Goal: Task Accomplishment & Management: Manage account settings

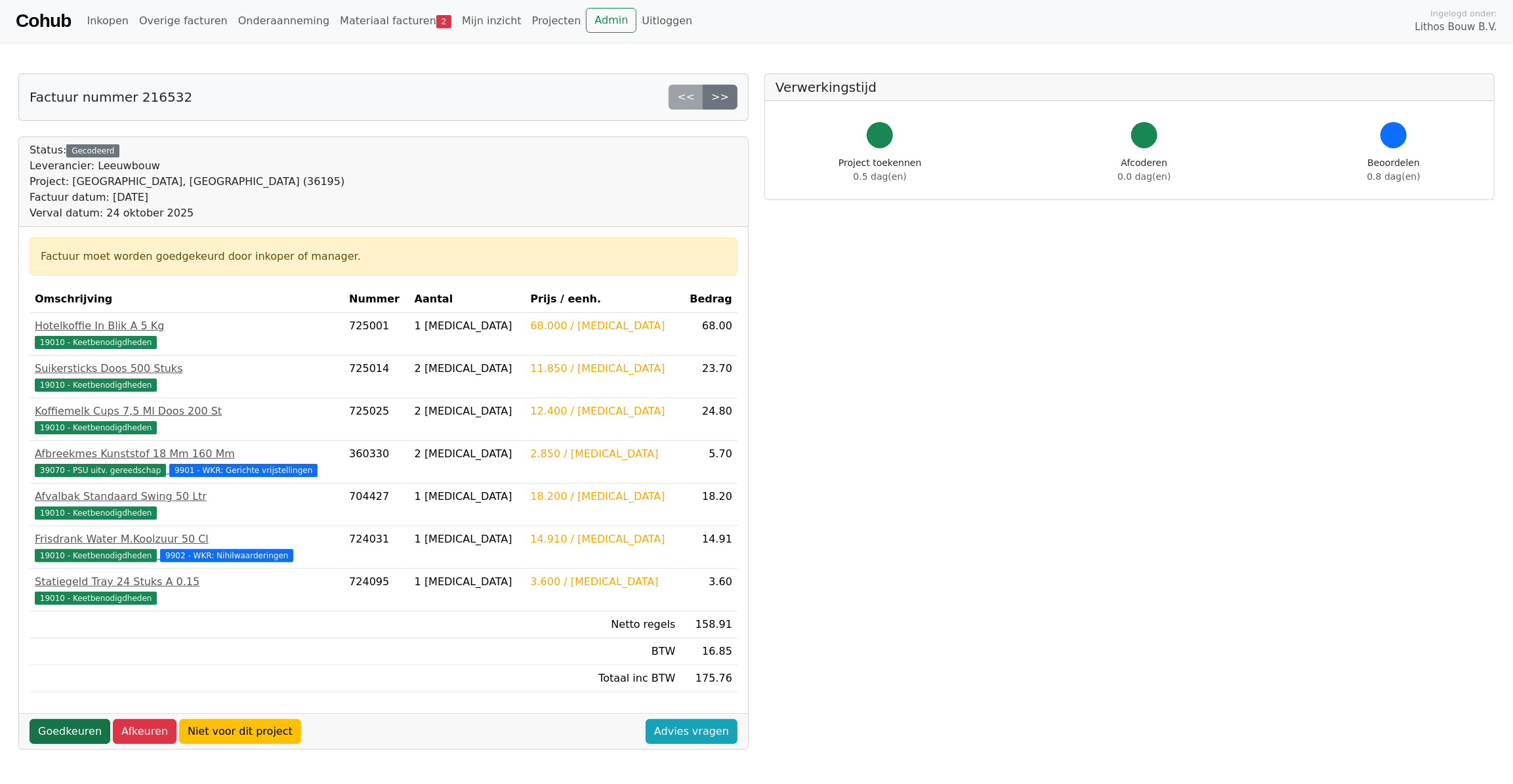
click at [68, 724] on link "Goedkeuren" at bounding box center [70, 731] width 81 height 25
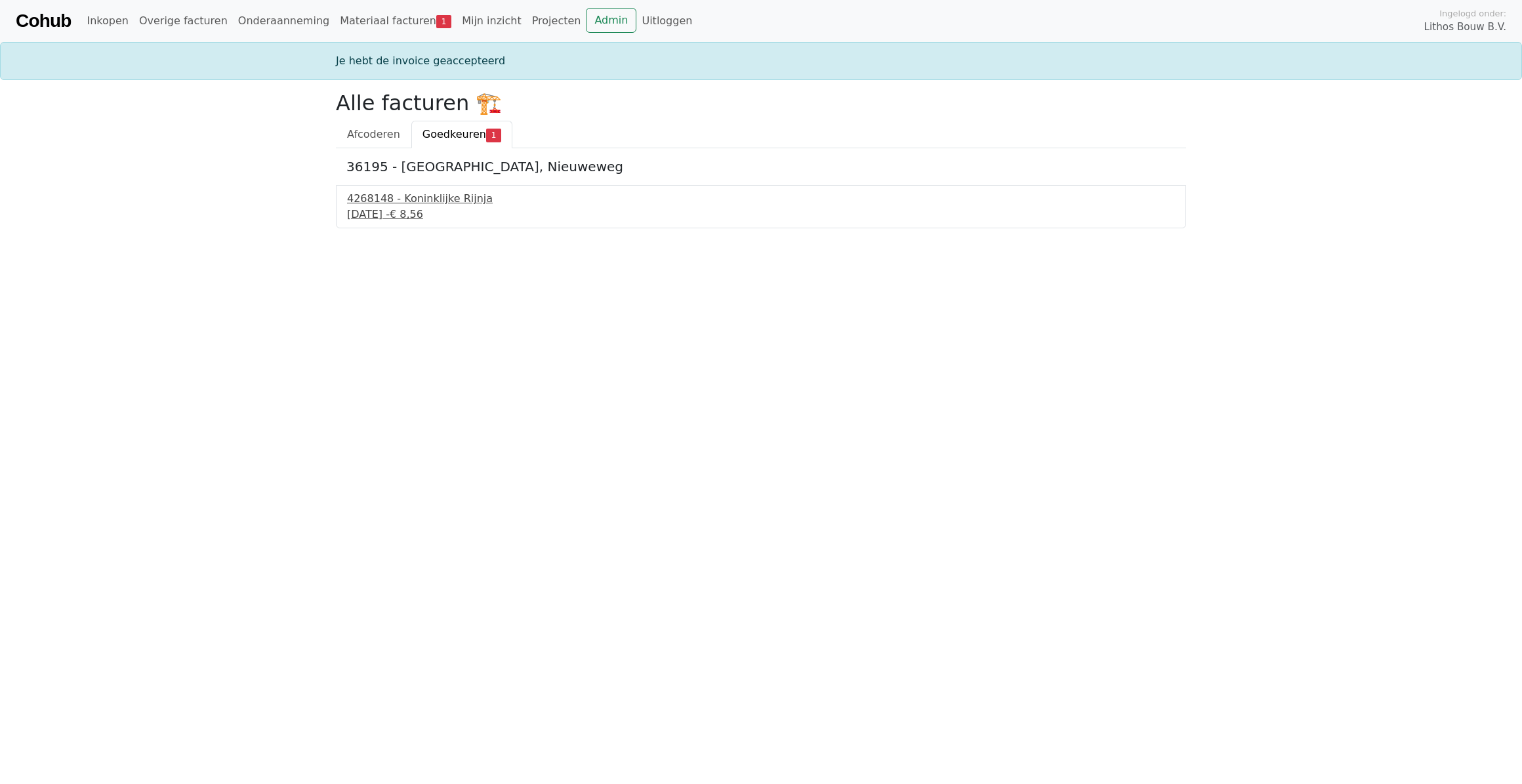
click at [406, 217] on div "[DATE] - € 8,56" at bounding box center [761, 214] width 828 height 15
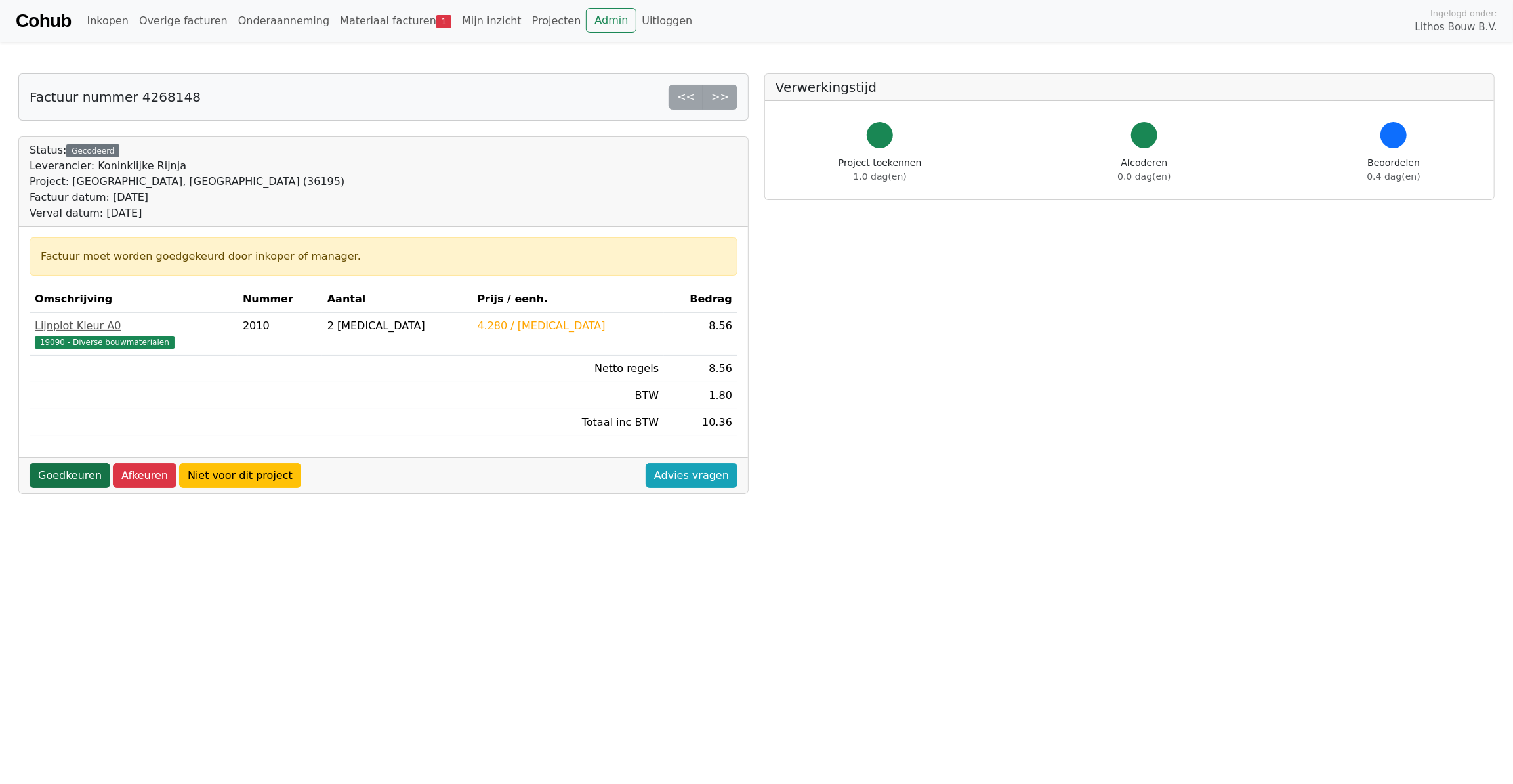
click at [65, 479] on link "Goedkeuren" at bounding box center [70, 475] width 81 height 25
